Goal: Transaction & Acquisition: Download file/media

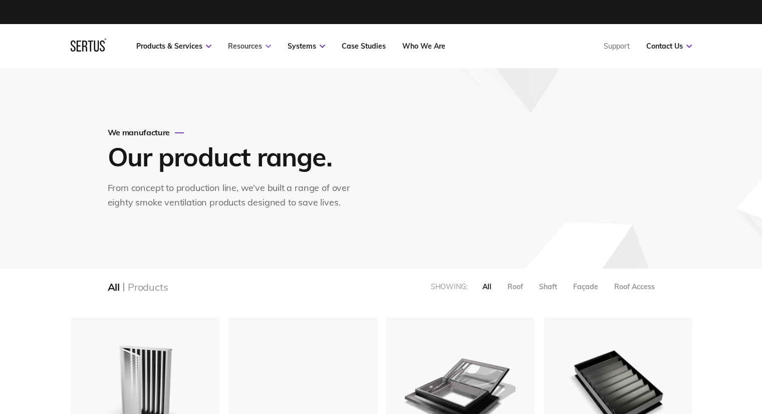
scroll to position [1323, 637]
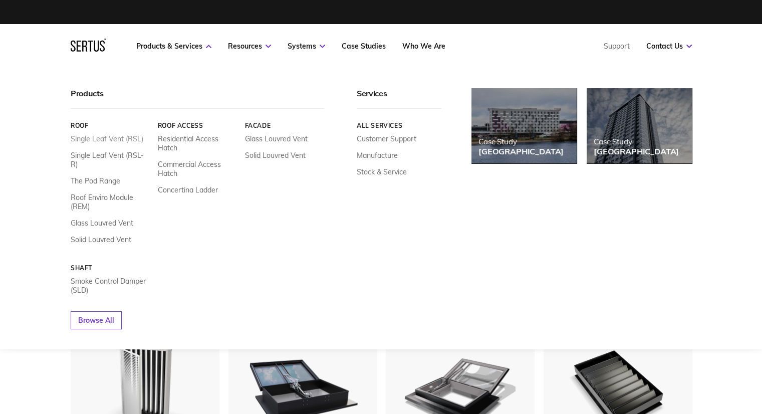
click at [118, 141] on link "Single Leaf Vent (RSL)" at bounding box center [107, 138] width 73 height 9
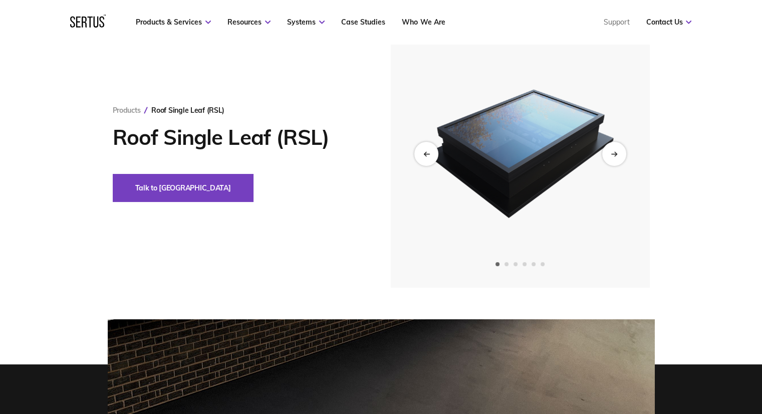
scroll to position [50, 0]
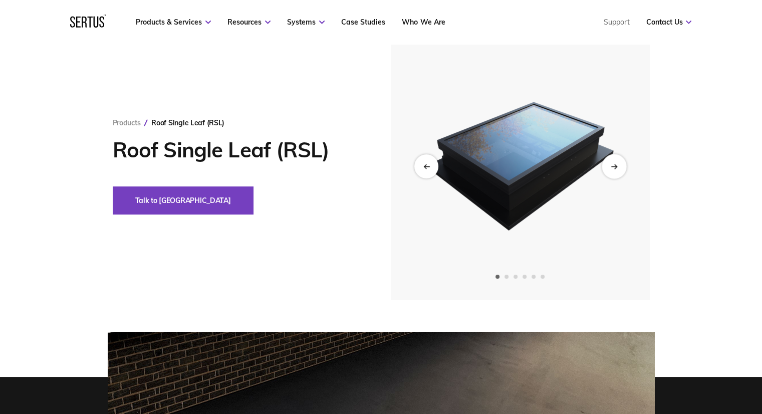
click at [612, 170] on div "Next slide" at bounding box center [614, 166] width 25 height 25
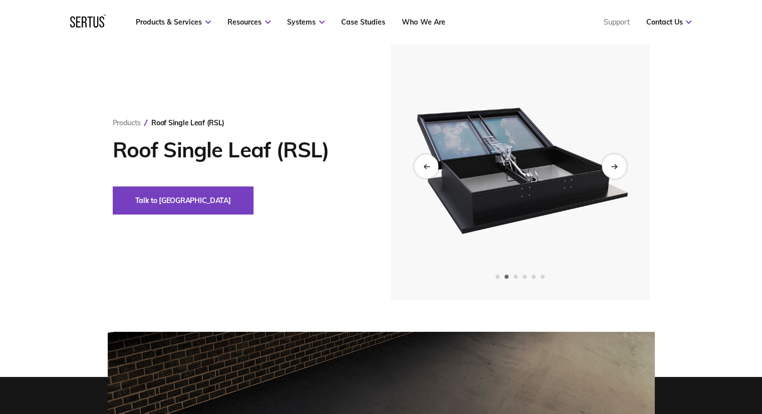
click at [618, 170] on div "Next slide" at bounding box center [614, 166] width 25 height 25
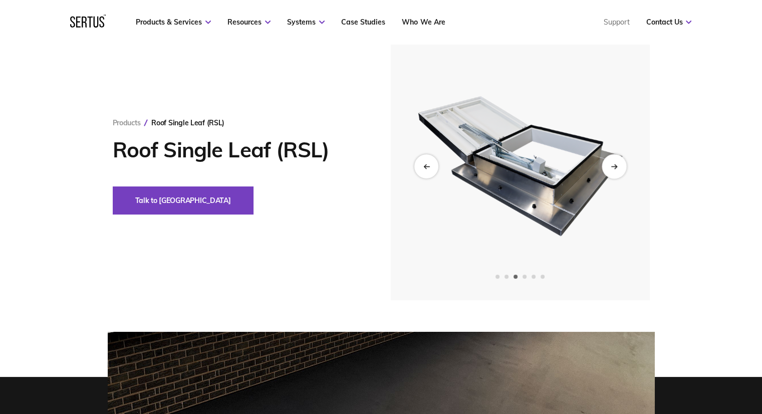
click at [618, 170] on div "Next slide" at bounding box center [614, 166] width 25 height 25
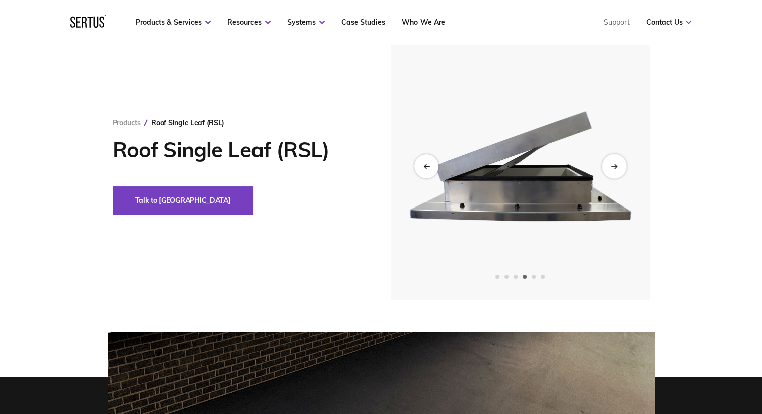
click at [618, 170] on div "Next slide" at bounding box center [614, 166] width 25 height 25
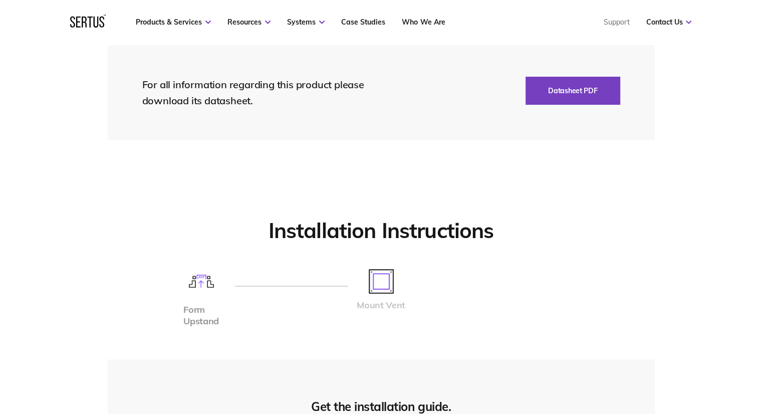
scroll to position [2255, 0]
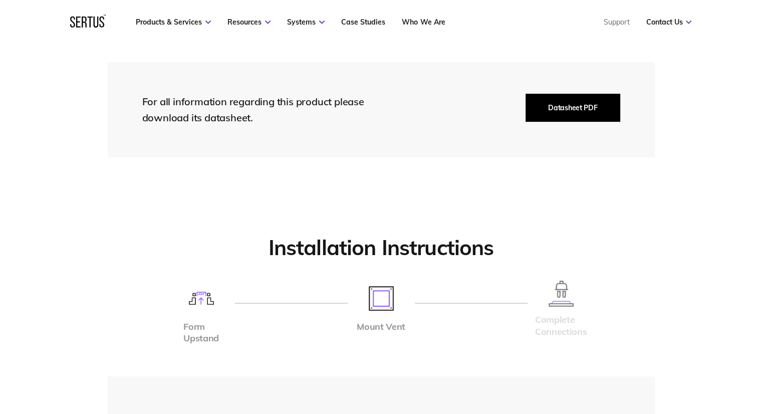
click at [578, 119] on button "Datasheet PDF" at bounding box center [573, 108] width 94 height 28
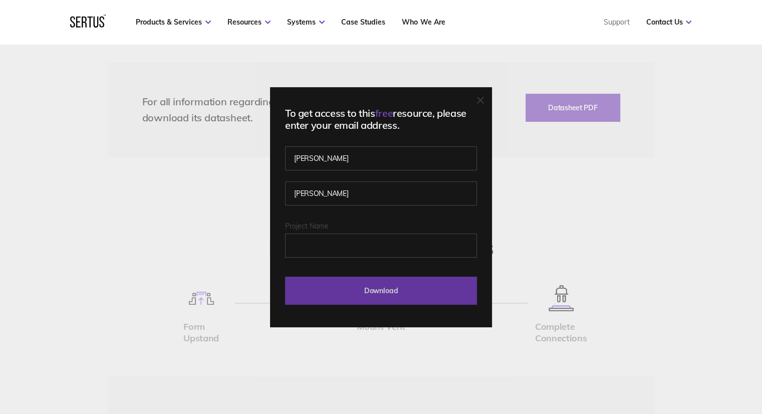
click at [368, 278] on input "Download" at bounding box center [381, 291] width 192 height 28
